Goal: Find contact information: Find contact information

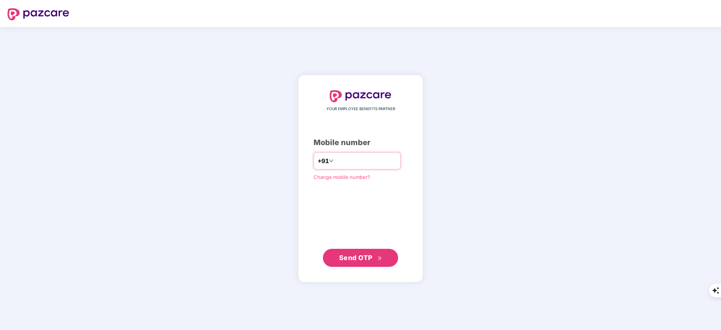
click at [345, 158] on input "*" at bounding box center [366, 161] width 62 height 12
type input "**********"
click at [371, 263] on button "Send OTP" at bounding box center [360, 258] width 75 height 18
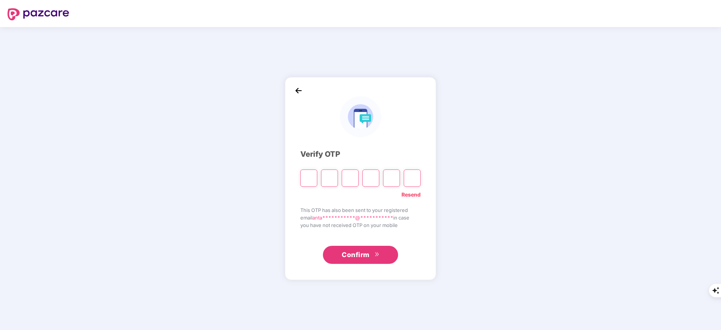
type input "*"
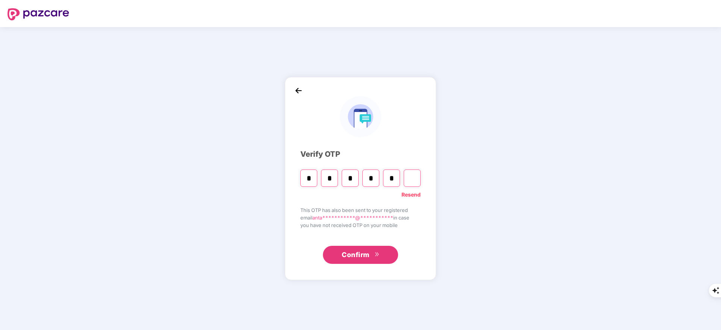
type input "*"
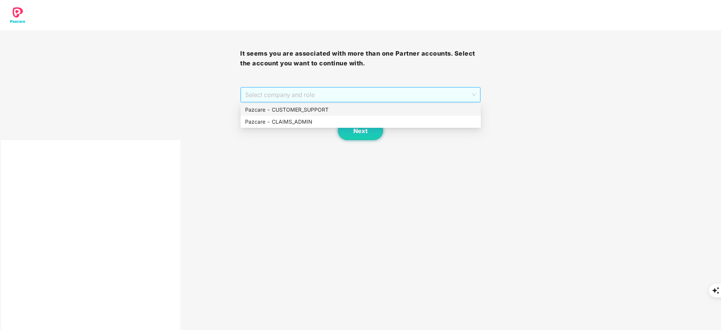
click at [307, 96] on span "Select company and role" at bounding box center [360, 95] width 230 height 14
click at [308, 112] on div "Pazcare - CUSTOMER_SUPPORT" at bounding box center [360, 110] width 231 height 8
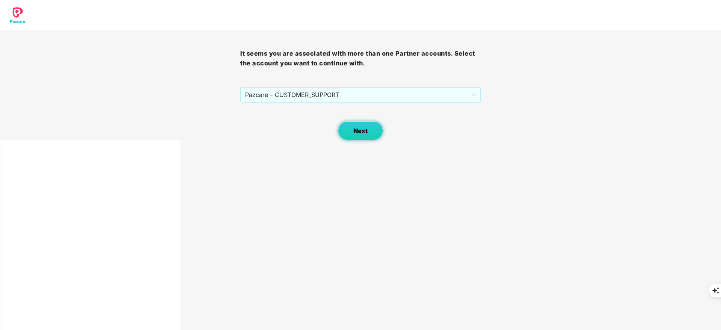
click at [352, 135] on button "Next" at bounding box center [360, 130] width 45 height 19
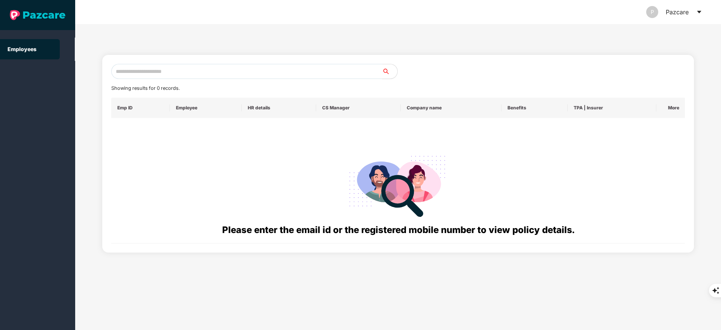
click at [169, 73] on input "text" at bounding box center [246, 71] width 271 height 15
paste input "**********"
type input "*"
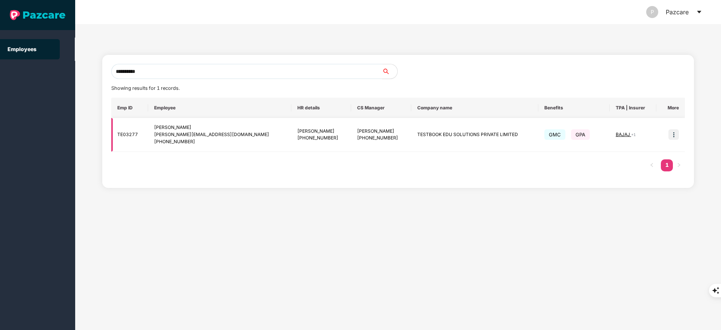
type input "**********"
click at [674, 138] on img at bounding box center [674, 134] width 11 height 11
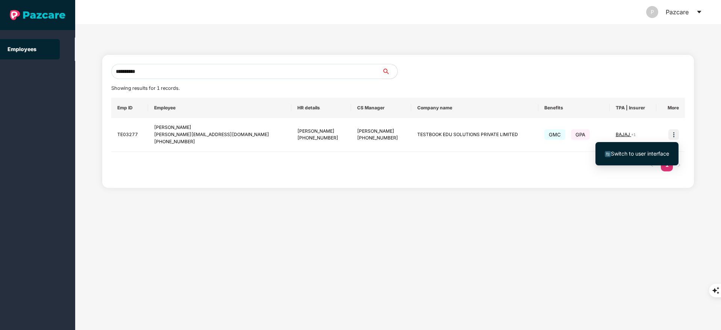
click at [660, 149] on li "Switch to user interface" at bounding box center [637, 154] width 83 height 16
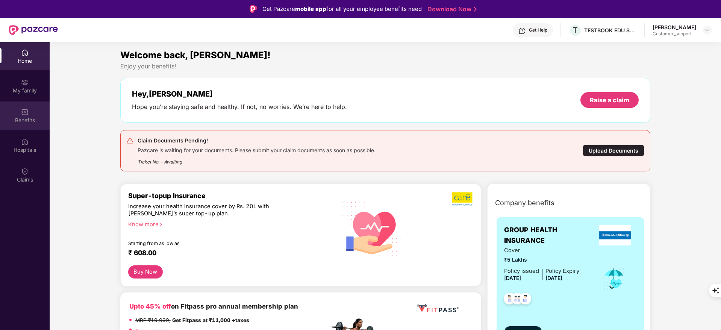
click at [20, 120] on div "Benefits" at bounding box center [25, 121] width 50 height 8
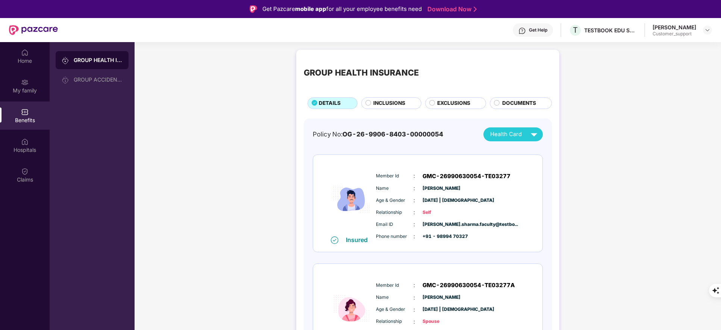
click at [538, 99] on div "DOCUMENTS" at bounding box center [521, 103] width 62 height 12
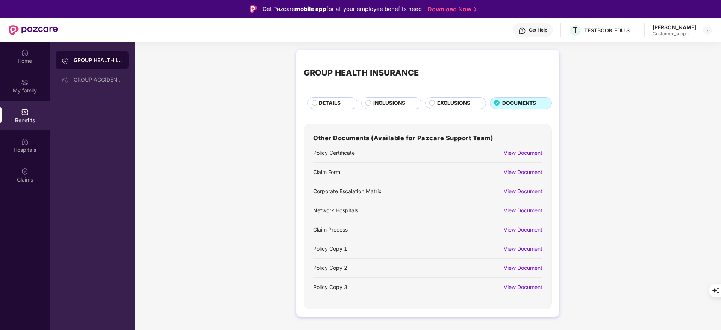
click at [528, 172] on div "View Document" at bounding box center [523, 172] width 39 height 8
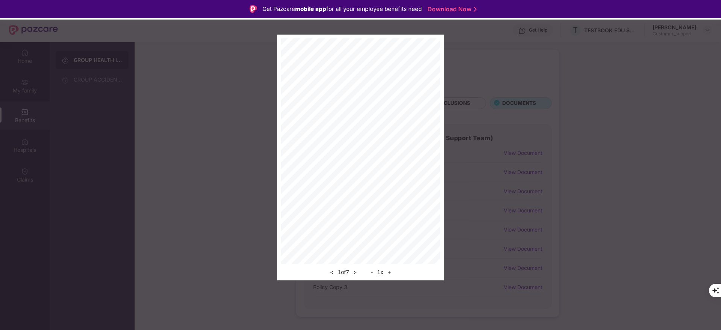
scroll to position [14, 0]
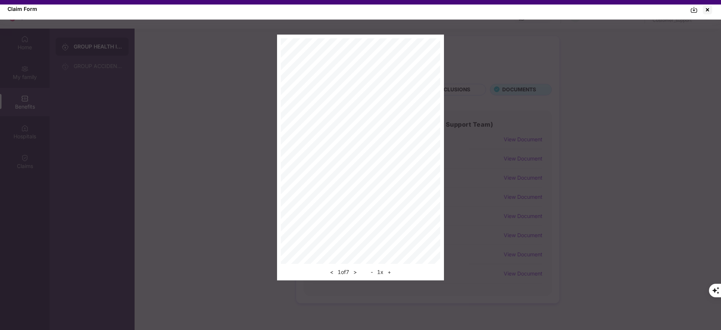
click at [697, 9] on img at bounding box center [694, 10] width 8 height 8
click at [710, 11] on div at bounding box center [708, 10] width 12 height 12
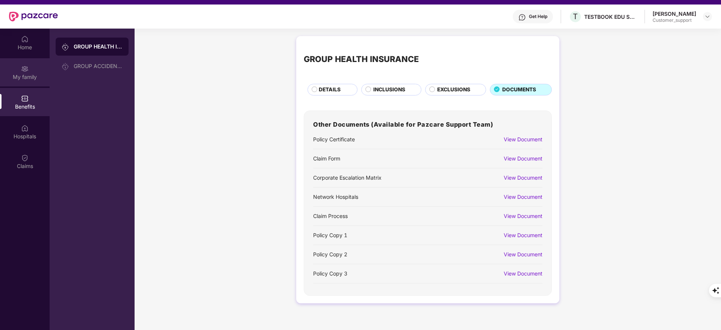
click at [18, 76] on div "My family" at bounding box center [25, 77] width 50 height 8
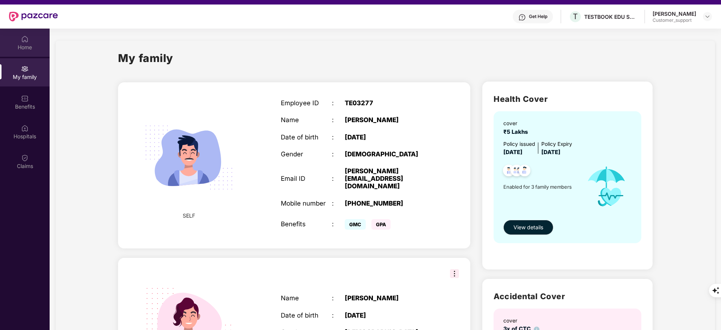
click at [16, 38] on div "Home" at bounding box center [25, 43] width 50 height 28
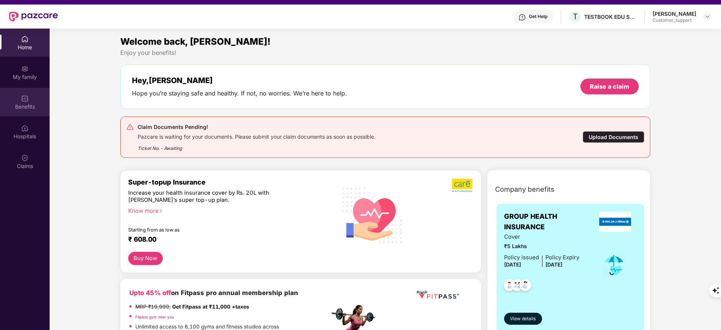
click at [28, 106] on div "Benefits" at bounding box center [25, 107] width 50 height 8
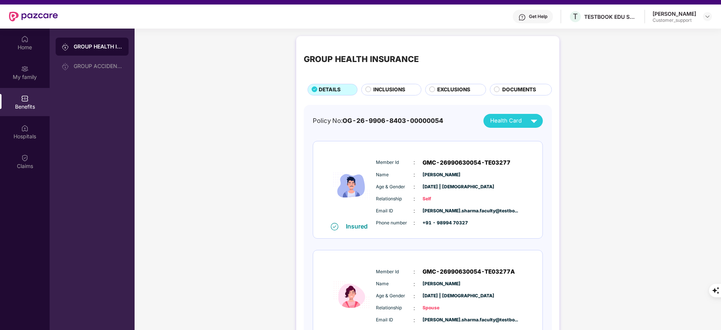
click at [384, 89] on span "INCLUSIONS" at bounding box center [389, 90] width 32 height 8
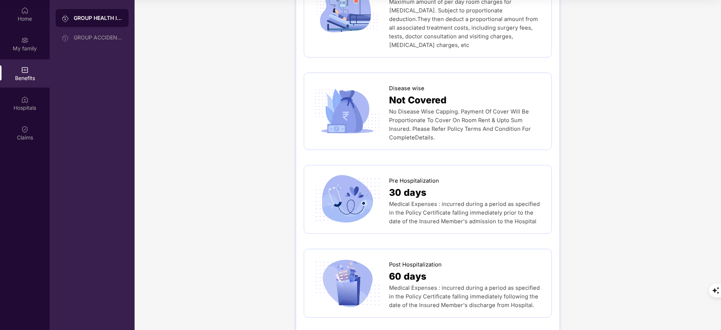
scroll to position [0, 0]
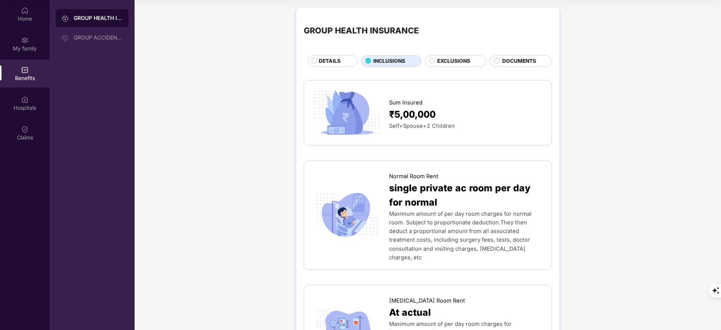
click at [451, 57] on span "EXCLUSIONS" at bounding box center [453, 61] width 33 height 8
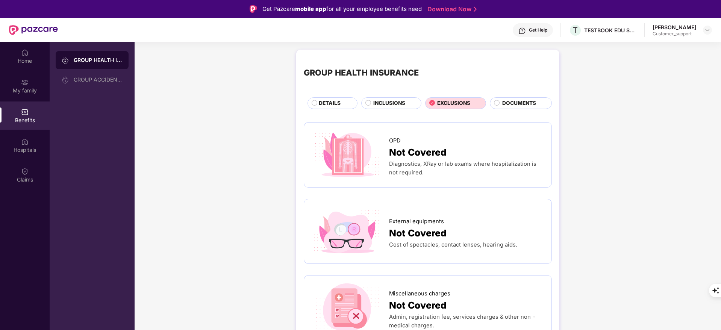
click at [390, 105] on span "INCLUSIONS" at bounding box center [389, 103] width 32 height 8
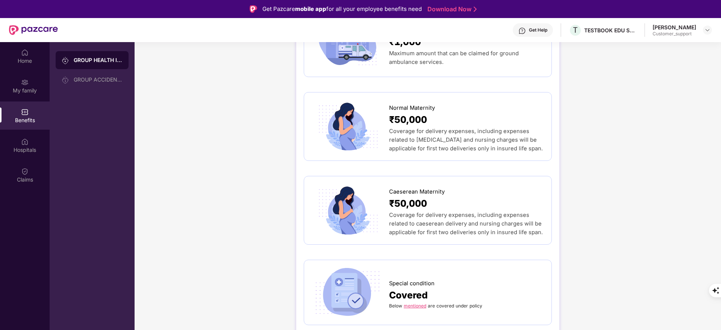
scroll to position [767, 0]
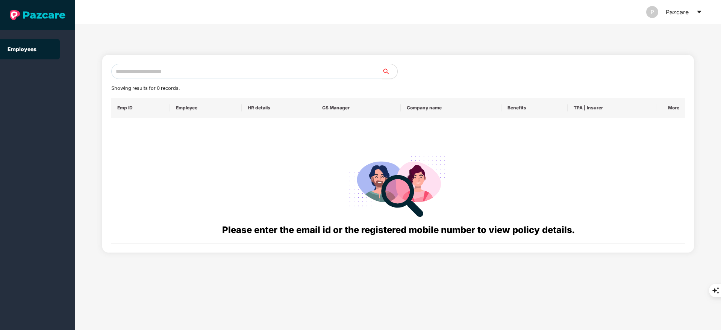
click at [130, 67] on input "text" at bounding box center [246, 71] width 271 height 15
paste input "**********"
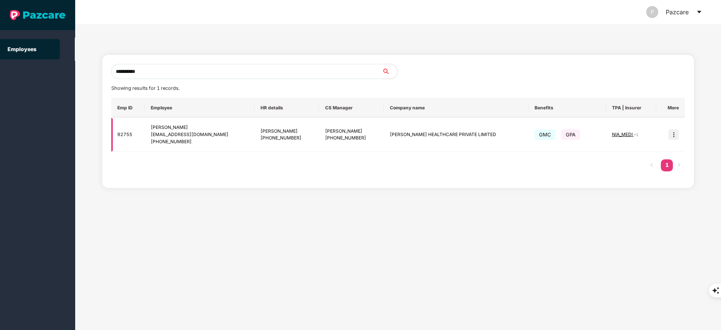
type input "**********"
click at [672, 134] on img at bounding box center [674, 134] width 11 height 11
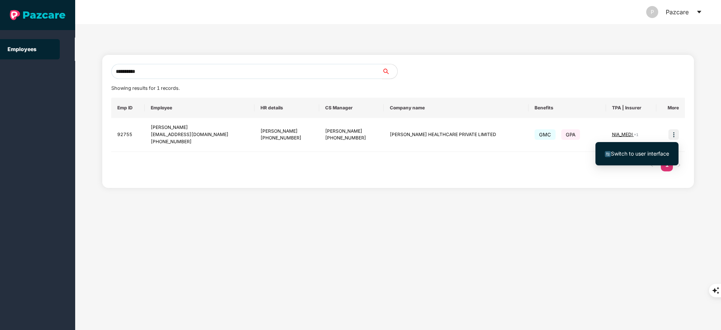
click at [637, 149] on li "Switch to user interface" at bounding box center [637, 154] width 83 height 16
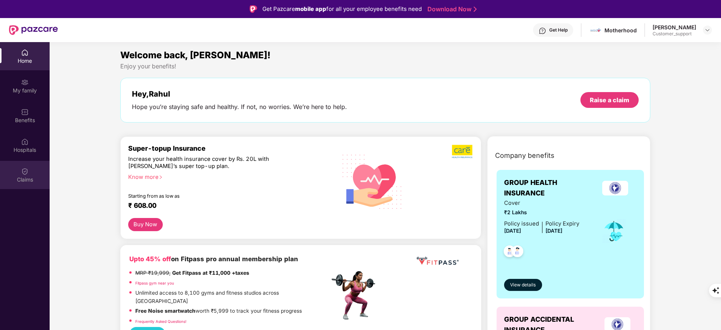
click at [26, 173] on img at bounding box center [25, 172] width 8 height 8
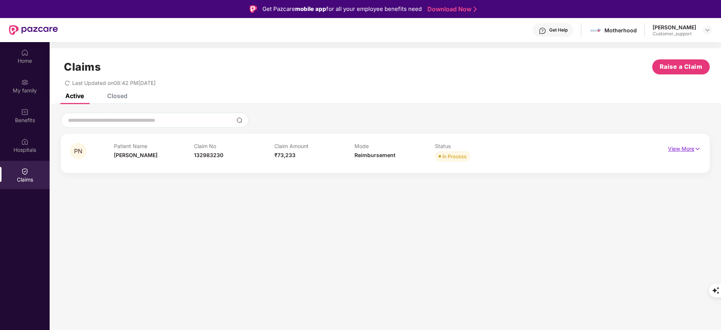
click at [682, 149] on p "View More" at bounding box center [684, 148] width 33 height 10
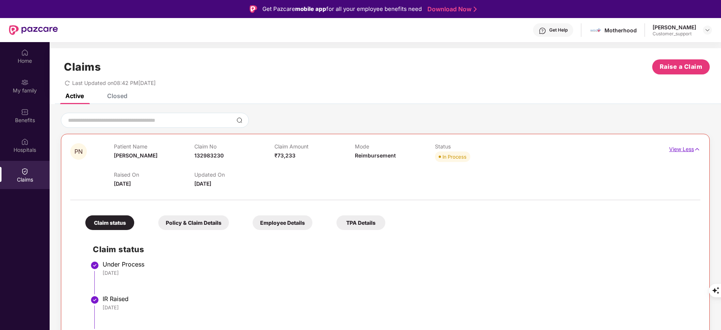
click at [688, 148] on p "View Less" at bounding box center [684, 148] width 31 height 10
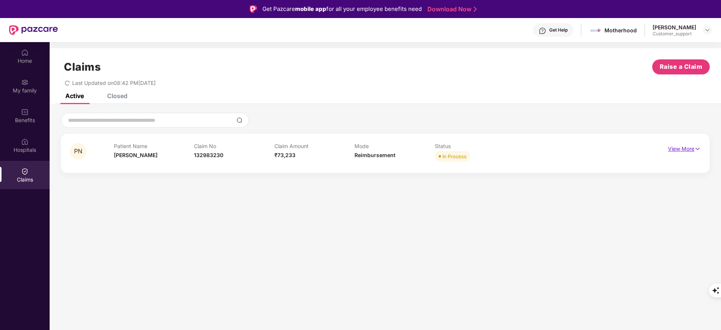
click at [688, 148] on p "View More" at bounding box center [684, 148] width 33 height 10
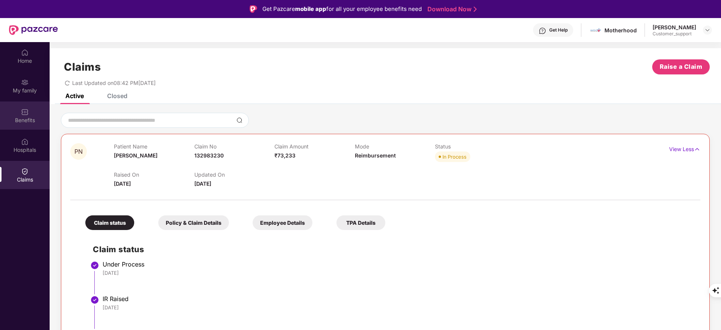
click at [31, 120] on div "Benefits" at bounding box center [25, 121] width 50 height 8
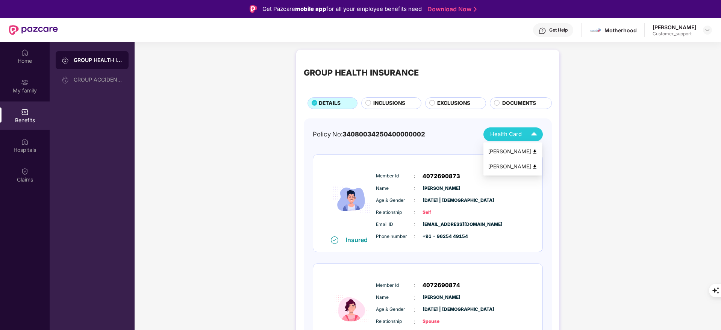
click at [539, 166] on li "Preeti Negi" at bounding box center [513, 166] width 59 height 15
click at [15, 168] on div "Claims" at bounding box center [25, 175] width 50 height 28
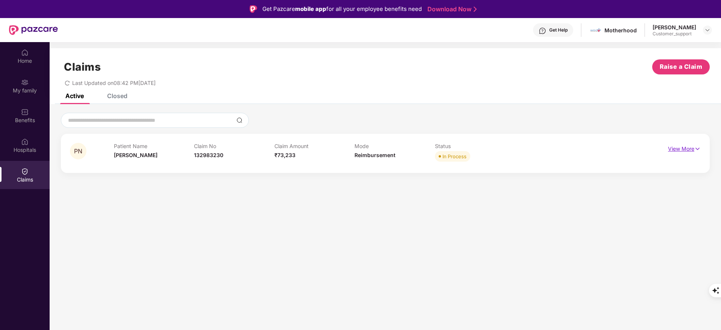
click at [678, 144] on p "View More" at bounding box center [684, 148] width 33 height 10
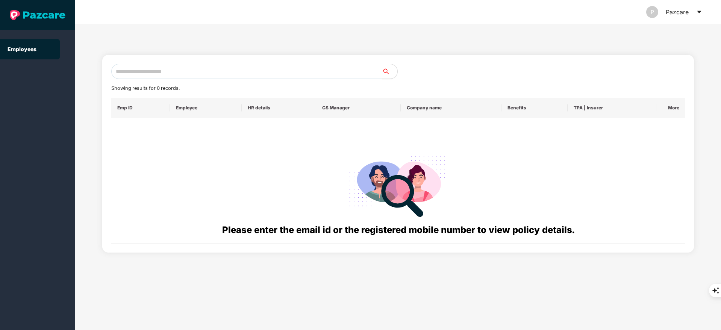
click at [140, 73] on input "text" at bounding box center [246, 71] width 271 height 15
paste input "**********"
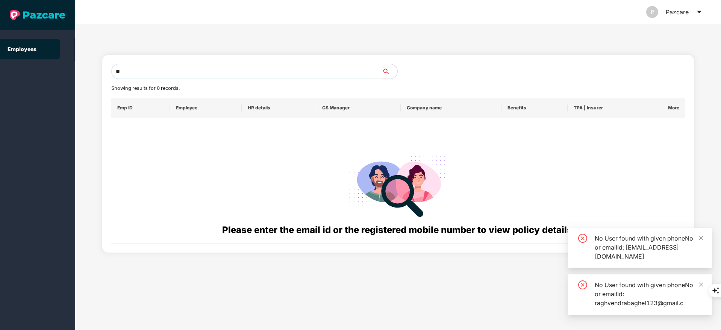
type input "*"
paste input "**********"
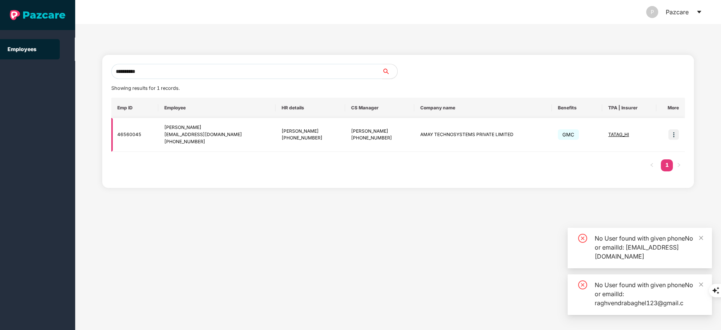
type input "**********"
click at [670, 133] on img at bounding box center [674, 134] width 11 height 11
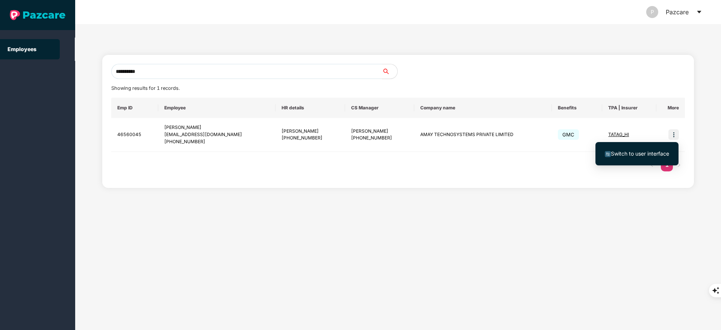
click at [642, 149] on li "Switch to user interface" at bounding box center [637, 154] width 83 height 16
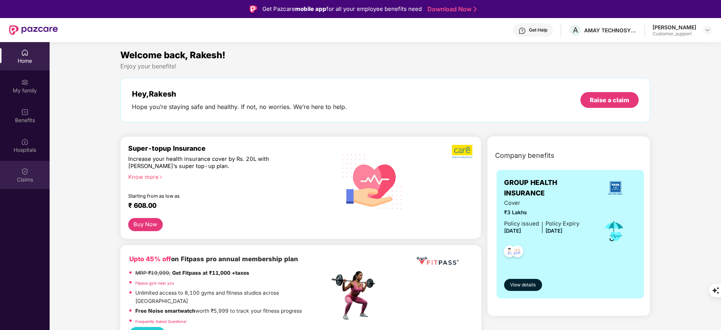
click at [20, 164] on div "Claims" at bounding box center [25, 175] width 50 height 28
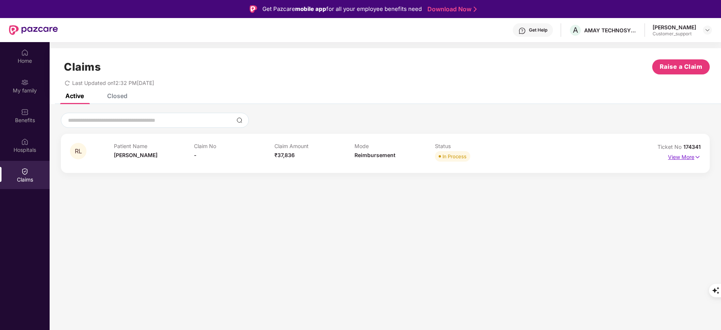
click at [675, 156] on p "View More" at bounding box center [684, 156] width 33 height 10
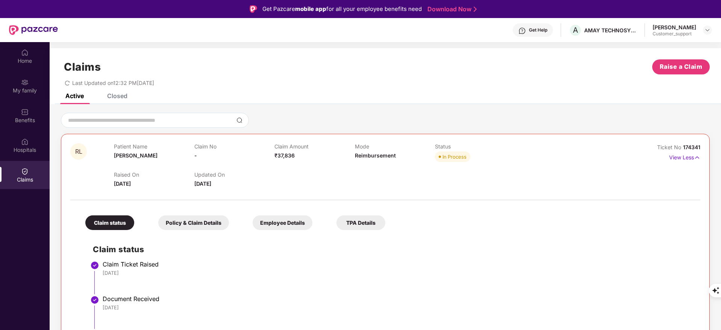
click at [122, 91] on div "Claims Raise a Claim Last Updated on 12:32 PM, 17 Sep 2025" at bounding box center [386, 70] width 672 height 45
click at [119, 96] on div "Closed" at bounding box center [117, 96] width 20 height 8
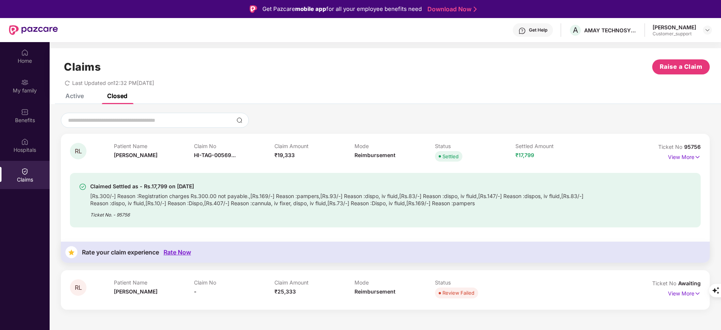
click at [80, 96] on div "Active" at bounding box center [74, 96] width 18 height 8
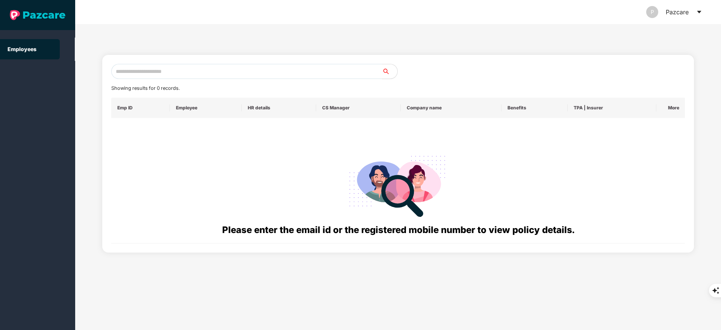
click at [137, 63] on div "Showing results for 0 records. Emp ID Employee HR details CS Manager Company na…" at bounding box center [398, 154] width 592 height 198
click at [136, 71] on input "text" at bounding box center [246, 71] width 271 height 15
paste input "**********"
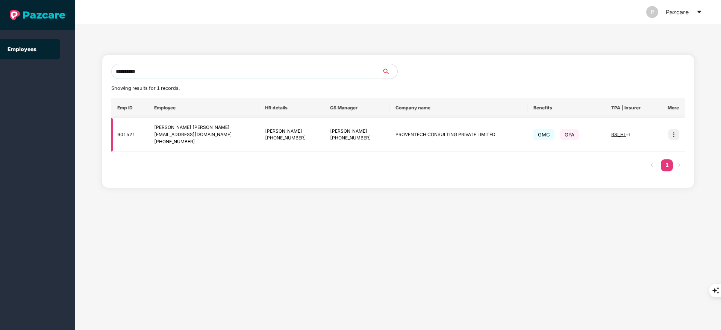
type input "**********"
click at [676, 132] on img at bounding box center [674, 134] width 11 height 11
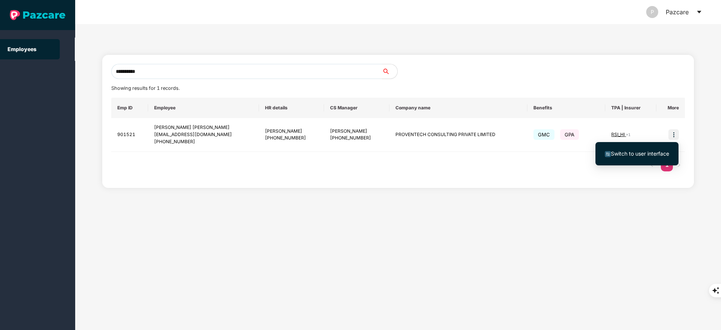
click at [650, 155] on span "Switch to user interface" at bounding box center [640, 153] width 58 height 6
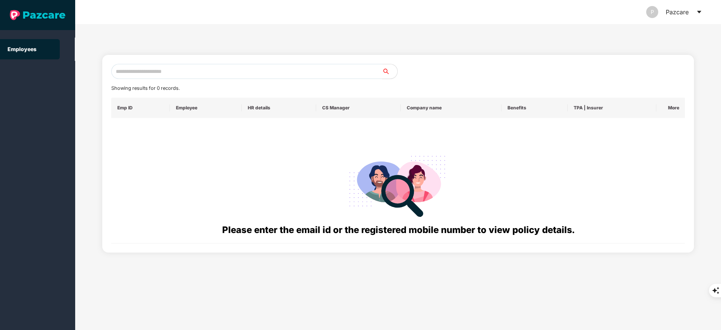
click at [151, 73] on input "text" at bounding box center [246, 71] width 271 height 15
paste input "**********"
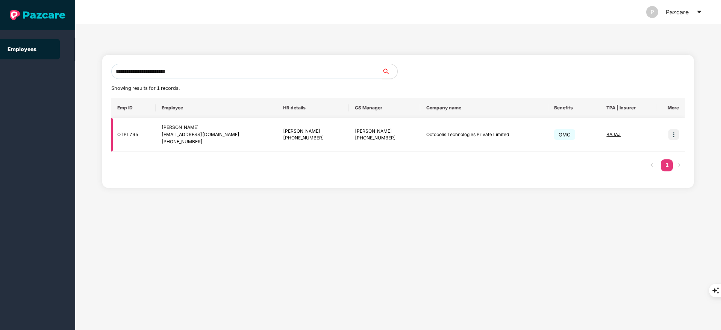
type input "**********"
click at [671, 136] on img at bounding box center [674, 134] width 11 height 11
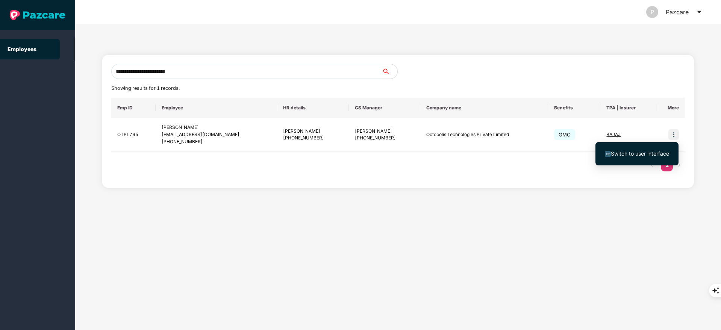
click at [649, 159] on li "Switch to user interface" at bounding box center [637, 154] width 83 height 16
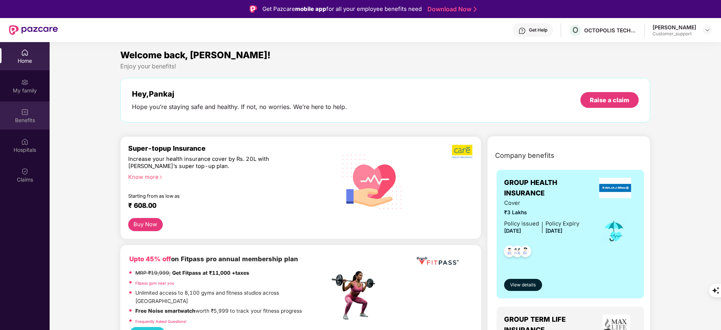
click at [20, 118] on div "Benefits" at bounding box center [25, 121] width 50 height 8
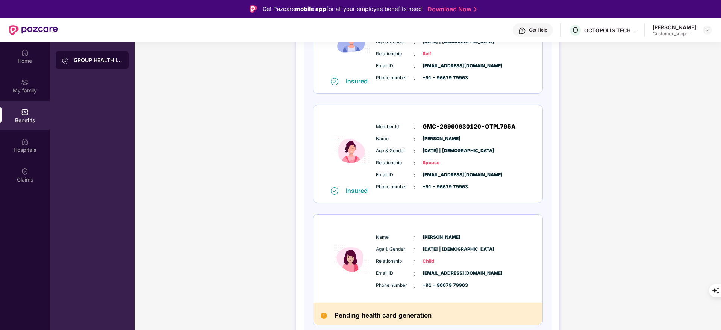
scroll to position [42, 0]
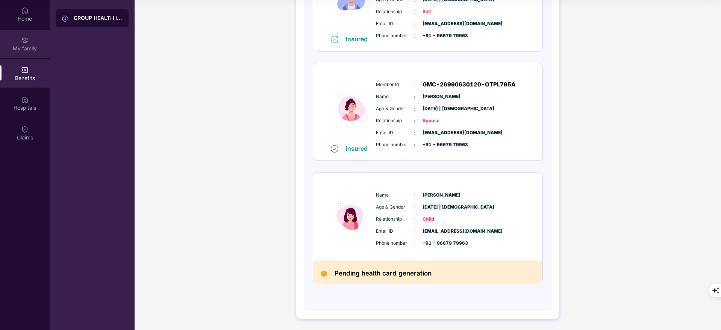
click at [29, 48] on div "My family" at bounding box center [25, 48] width 50 height 8
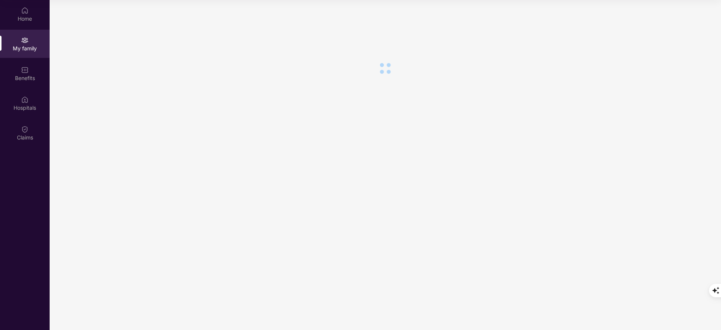
scroll to position [0, 0]
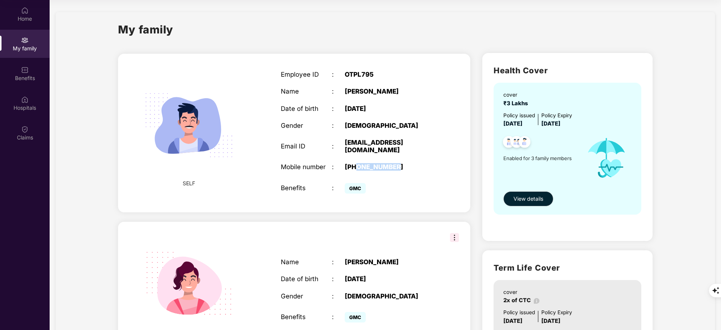
drag, startPoint x: 358, startPoint y: 169, endPoint x: 399, endPoint y: 168, distance: 40.6
click at [399, 168] on div "+919667979963" at bounding box center [389, 167] width 89 height 8
copy div "9667979963"
click at [38, 128] on div "Claims" at bounding box center [25, 133] width 50 height 28
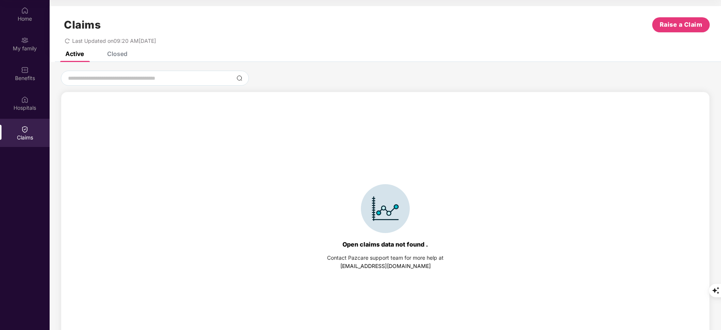
click at [117, 53] on div "Closed" at bounding box center [117, 54] width 20 height 8
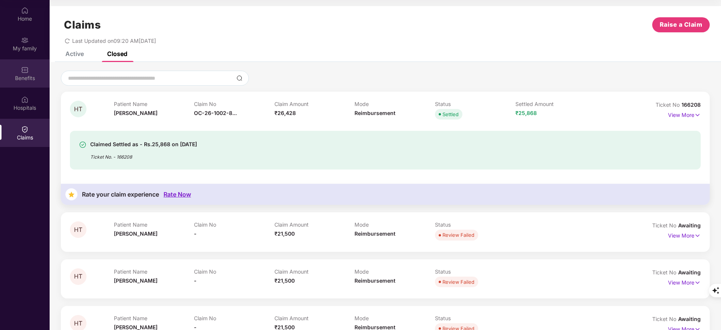
click at [26, 73] on img at bounding box center [25, 70] width 8 height 8
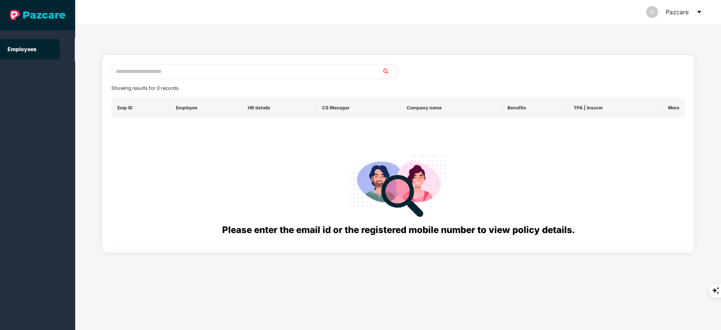
click at [162, 67] on input "text" at bounding box center [246, 71] width 271 height 15
paste input "**********"
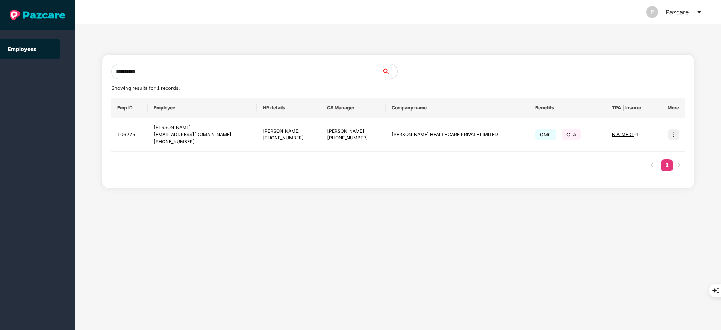
type input "**********"
click at [673, 137] on img at bounding box center [674, 134] width 11 height 11
click at [648, 155] on span "Switch to user interface" at bounding box center [640, 153] width 58 height 6
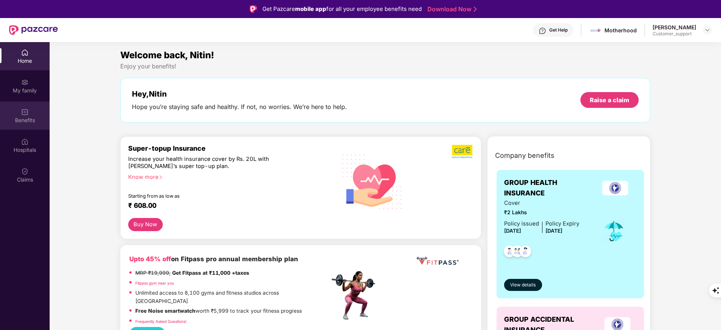
click at [23, 114] on img at bounding box center [25, 112] width 8 height 8
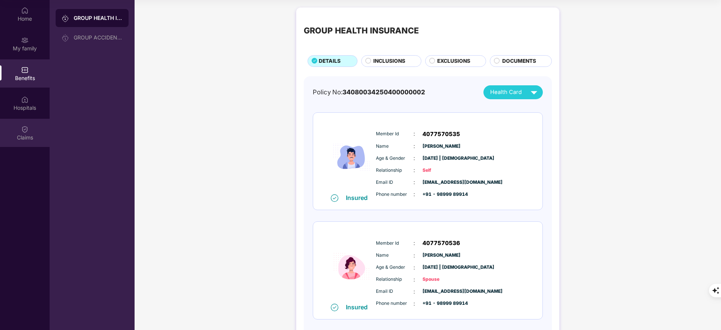
click at [11, 126] on div "Claims" at bounding box center [25, 133] width 50 height 28
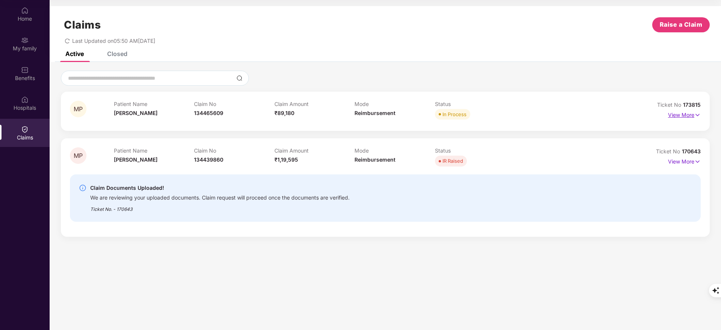
click at [692, 111] on p "View More" at bounding box center [684, 114] width 33 height 10
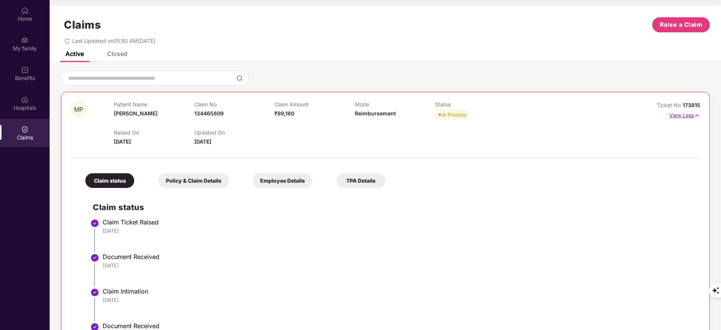
click at [692, 111] on p "View Less" at bounding box center [684, 114] width 31 height 10
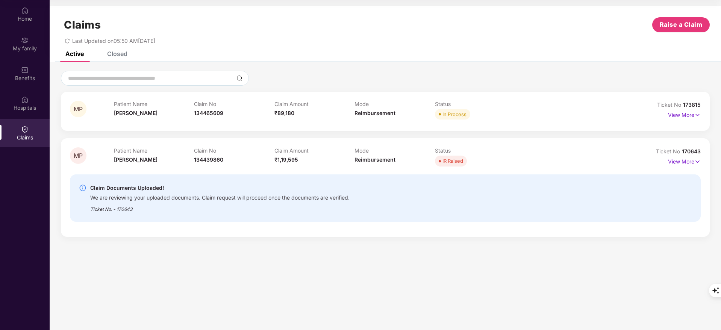
click at [690, 157] on p "View More" at bounding box center [684, 161] width 33 height 10
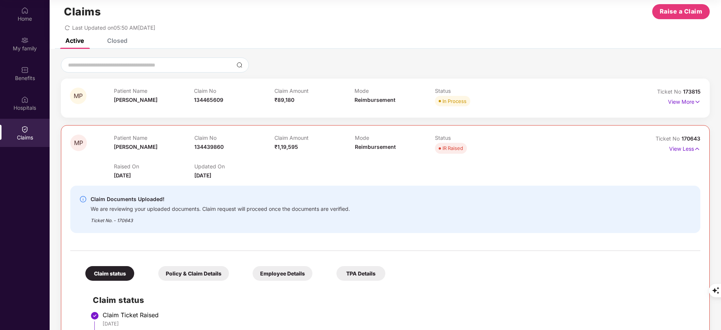
scroll to position [12, 0]
drag, startPoint x: 681, startPoint y: 139, endPoint x: 705, endPoint y: 143, distance: 24.7
copy span "170643"
drag, startPoint x: 681, startPoint y: 92, endPoint x: 702, endPoint y: 96, distance: 20.7
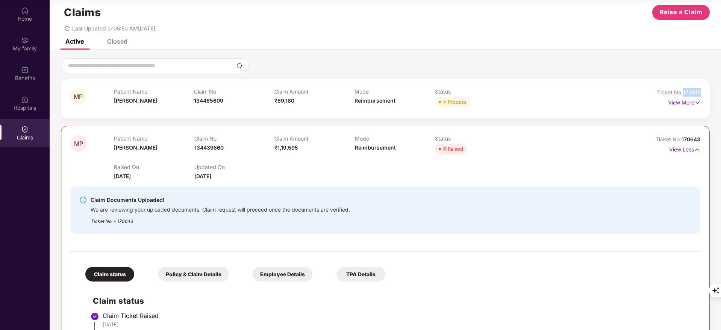
click at [702, 96] on div "MP Patient Name Monika Pal Claim No 134465609 Claim Amount ₹89,180 Mode Reimbur…" at bounding box center [385, 98] width 649 height 39
copy span "173815"
click at [126, 37] on div "Claims Raise a Claim Last Updated on 05:50 AM, 19 Sep 2025" at bounding box center [386, 16] width 672 height 45
click at [120, 42] on div "Closed" at bounding box center [117, 42] width 20 height 8
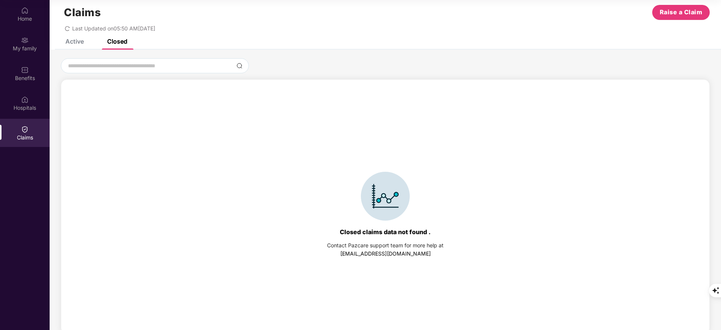
click at [68, 41] on div "Active" at bounding box center [74, 42] width 18 height 8
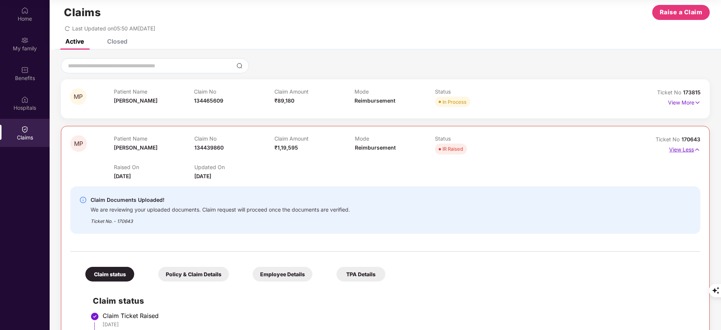
click at [675, 146] on p "View Less" at bounding box center [684, 149] width 31 height 10
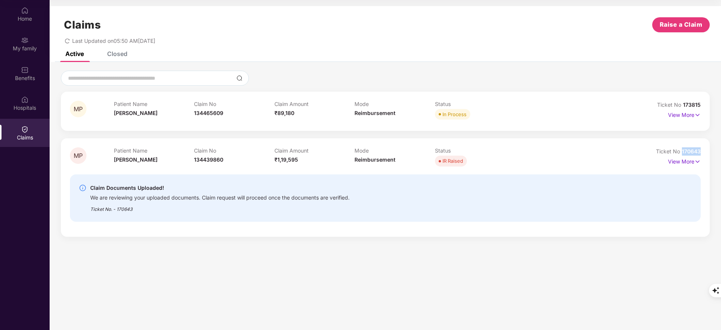
drag, startPoint x: 681, startPoint y: 149, endPoint x: 717, endPoint y: 149, distance: 36.1
click at [717, 149] on div "MP Patient Name Monika Pal Claim No 134465609 Claim Amount ₹89,180 Mode Reimbur…" at bounding box center [386, 154] width 672 height 166
copy span "170643"
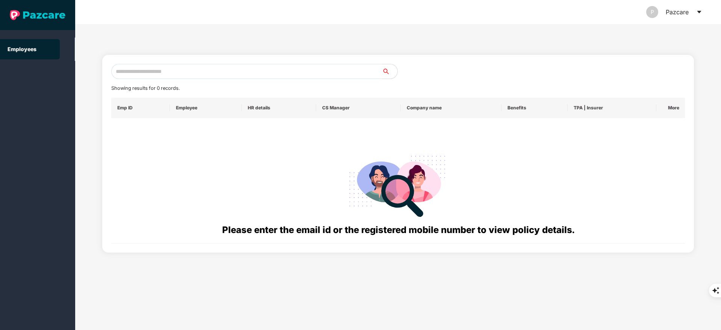
click at [135, 70] on input "text" at bounding box center [246, 71] width 271 height 15
paste input "**********"
type input "*"
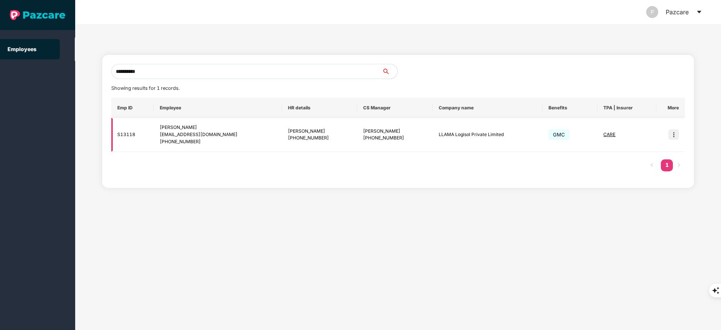
type input "**********"
click at [677, 131] on img at bounding box center [674, 134] width 11 height 11
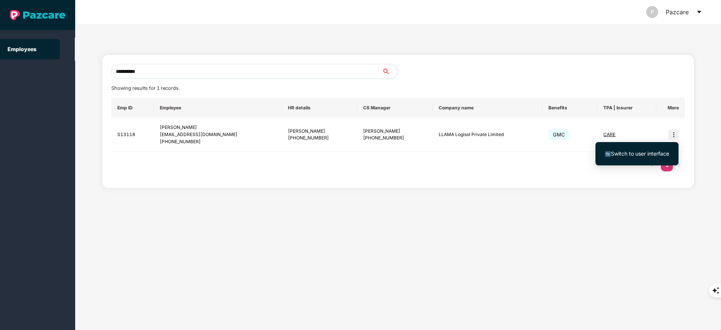
click at [647, 153] on span "Switch to user interface" at bounding box center [640, 153] width 58 height 6
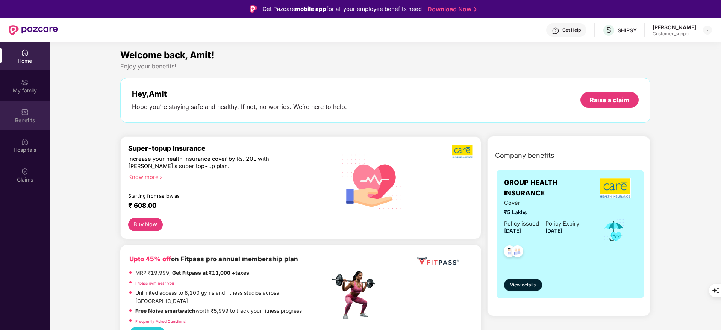
click at [26, 117] on div "Benefits" at bounding box center [25, 121] width 50 height 8
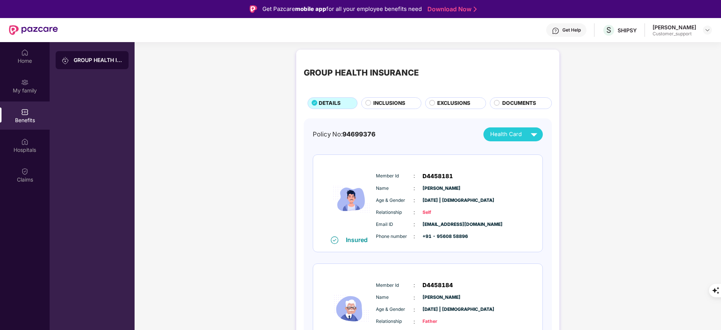
click at [502, 243] on div "Member Id : D4458181 Name : Amit Dubey Age & Gender : 14 June 1998 | Male Relat…" at bounding box center [450, 206] width 153 height 77
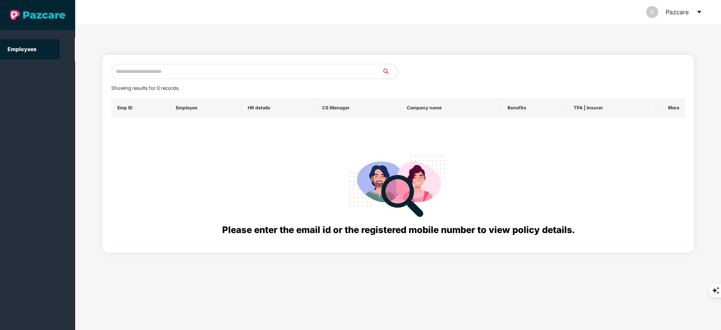
click at [135, 78] on input "text" at bounding box center [246, 71] width 271 height 15
paste input "**********"
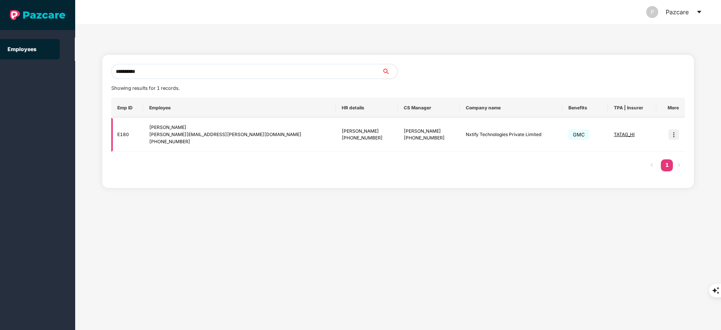
type input "**********"
click at [674, 135] on img at bounding box center [674, 134] width 11 height 11
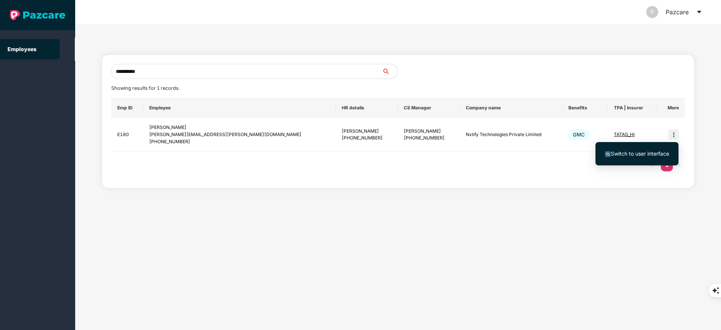
click at [649, 146] on li "Switch to user interface" at bounding box center [637, 154] width 83 height 16
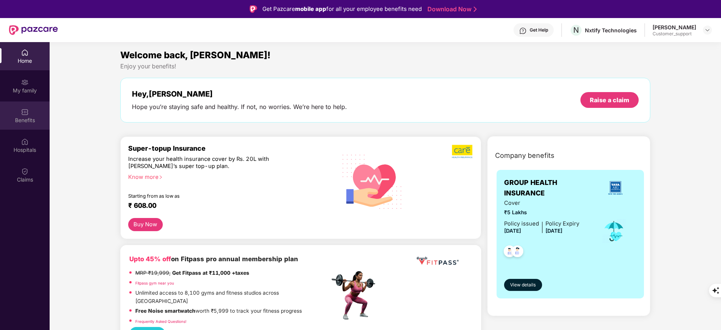
click at [32, 117] on div "Benefits" at bounding box center [25, 121] width 50 height 8
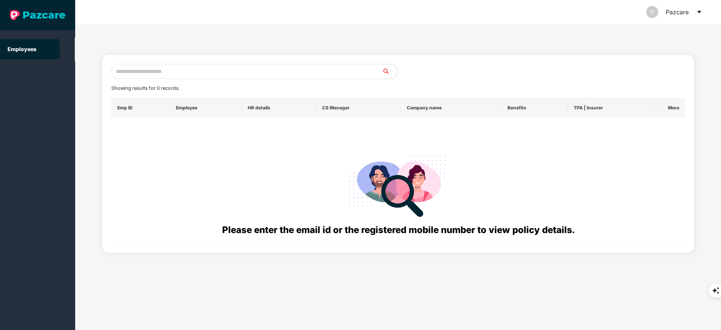
click at [138, 67] on input "text" at bounding box center [246, 71] width 271 height 15
paste input "**********"
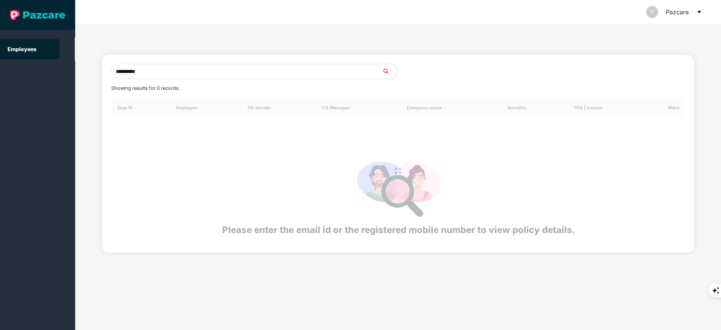
click at [138, 67] on input "**********" at bounding box center [246, 71] width 271 height 15
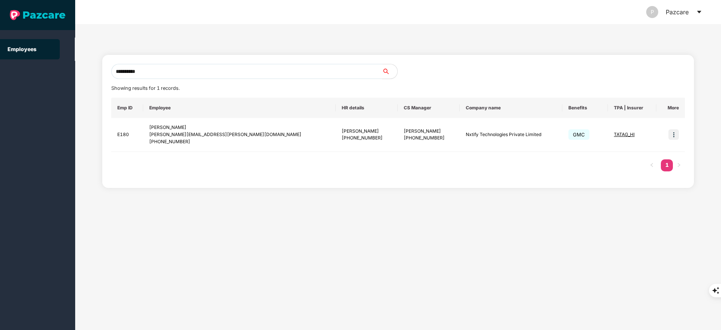
type input "**********"
drag, startPoint x: 346, startPoint y: 131, endPoint x: 380, endPoint y: 134, distance: 34.3
click at [398, 134] on td "Syed Mansoor +918884321696" at bounding box center [429, 135] width 62 height 34
copy div "Syed Mansoor"
drag, startPoint x: 154, startPoint y: 122, endPoint x: 200, endPoint y: 143, distance: 50.3
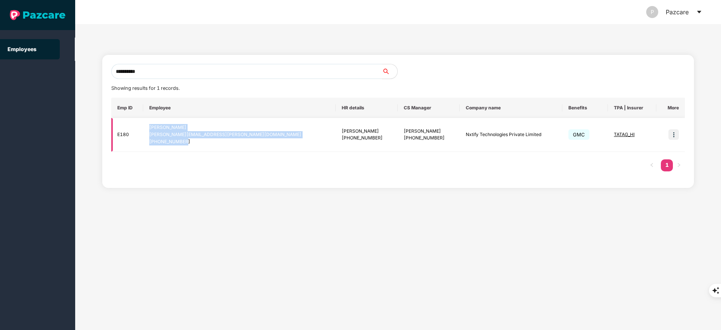
click at [200, 143] on td "Raghvendra Singh raghvendra.singh@extrape.com +919340597653" at bounding box center [239, 135] width 193 height 34
copy div "Raghvendra Singh raghvendra.singh@extrape.com +919340597653"
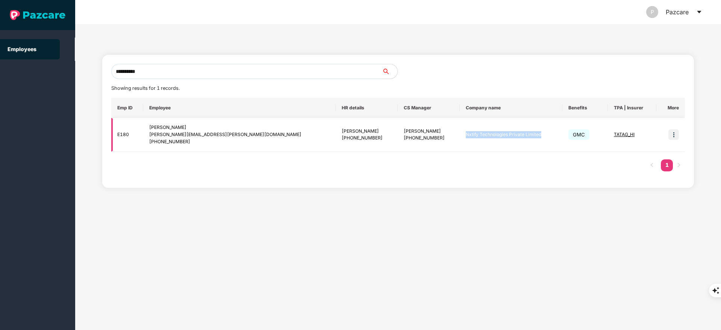
drag, startPoint x: 419, startPoint y: 133, endPoint x: 497, endPoint y: 139, distance: 78.4
click at [497, 139] on td "Nxtify Technologies Private Limited" at bounding box center [511, 135] width 103 height 34
copy td "Nxtify Technologies Private Limited"
